Goal: Task Accomplishment & Management: Manage account settings

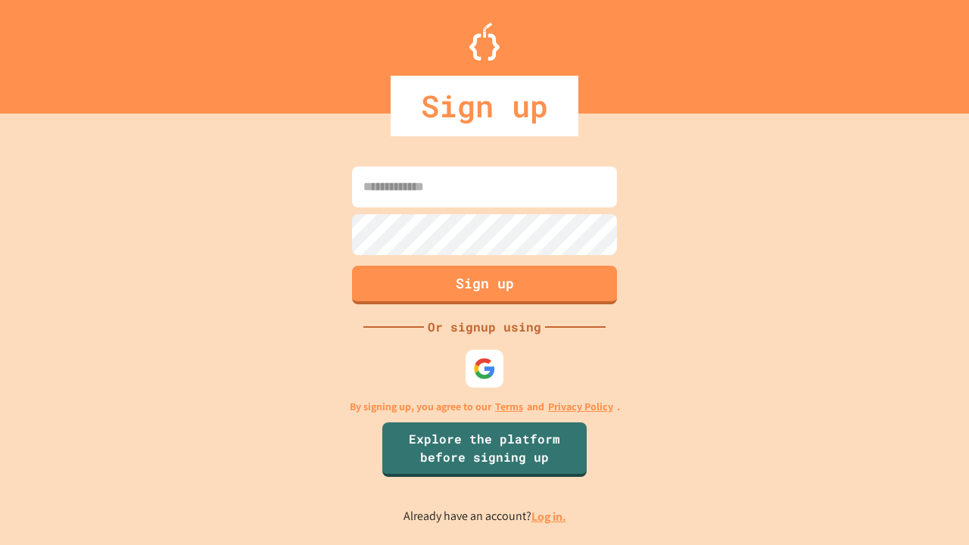
click at [550, 516] on link "Log in." at bounding box center [549, 517] width 35 height 16
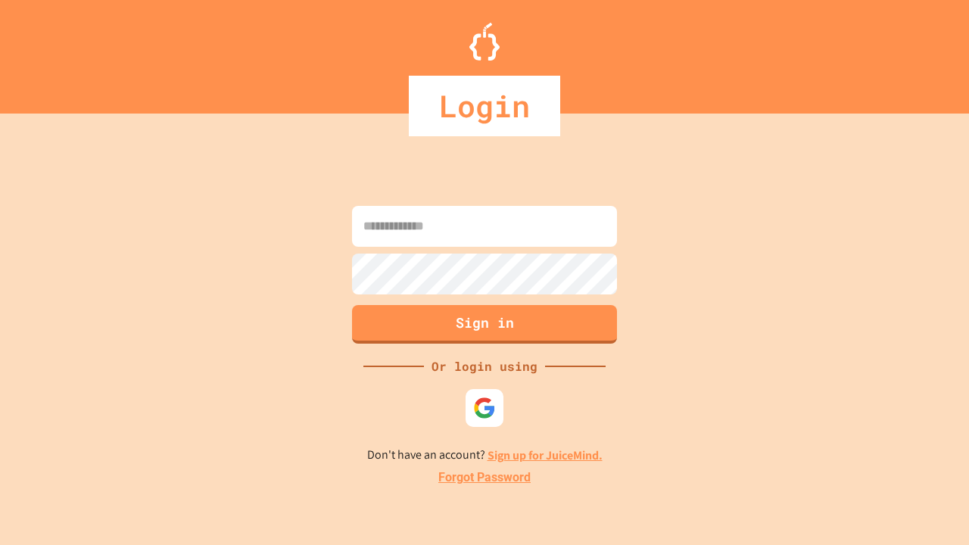
click at [485, 478] on link "Forgot Password" at bounding box center [484, 478] width 92 height 18
